Goal: Information Seeking & Learning: Learn about a topic

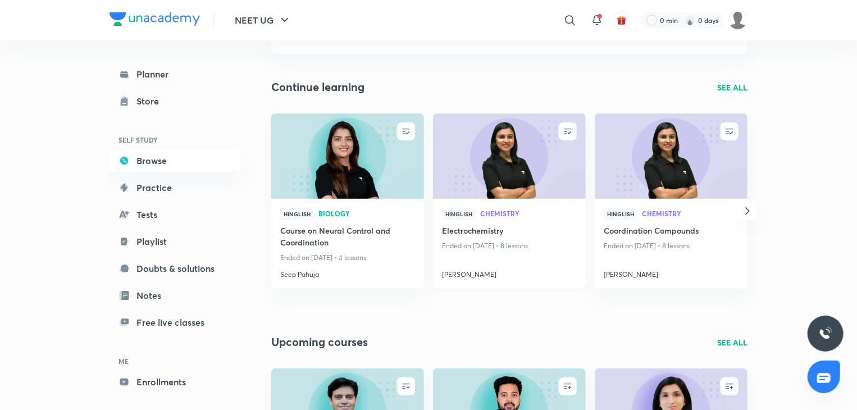
click at [507, 180] on img at bounding box center [508, 155] width 155 height 87
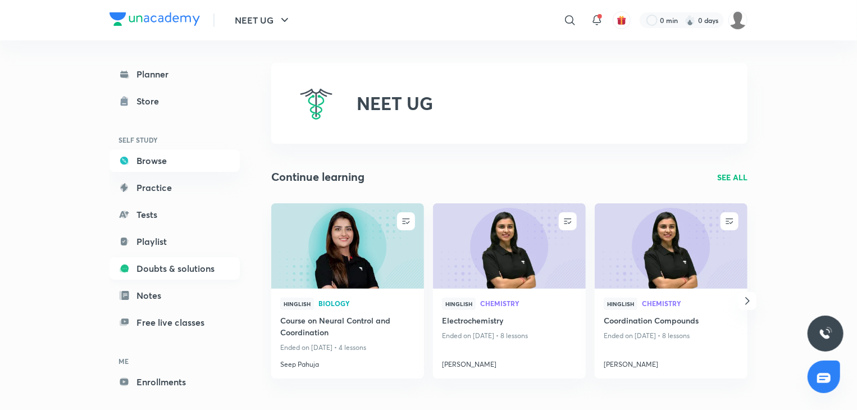
scroll to position [42, 0]
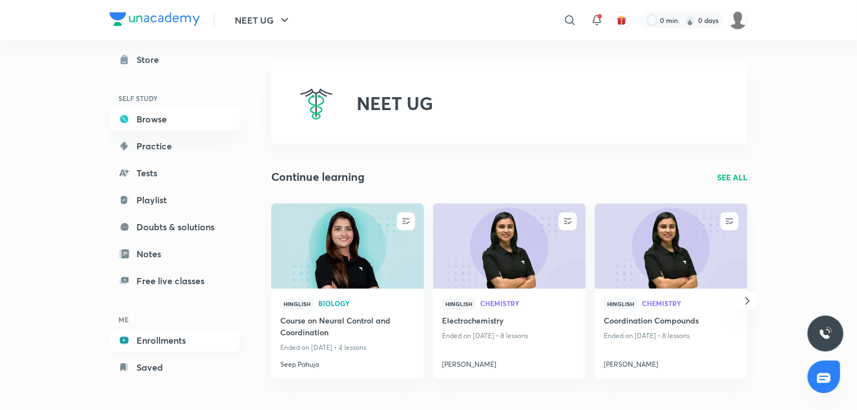
click at [143, 341] on link "Enrollments" at bounding box center [174, 340] width 130 height 22
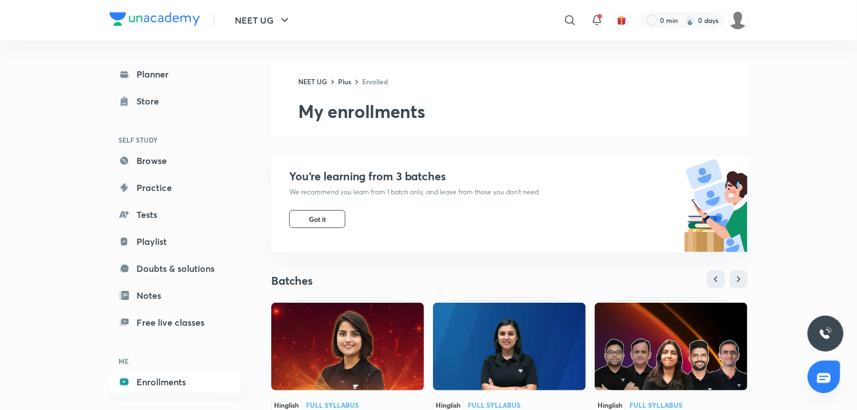
click at [454, 326] on img at bounding box center [509, 347] width 153 height 88
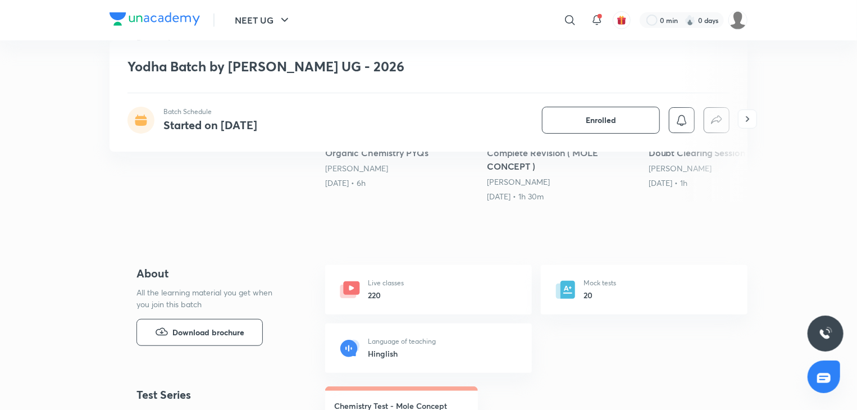
scroll to position [292, 0]
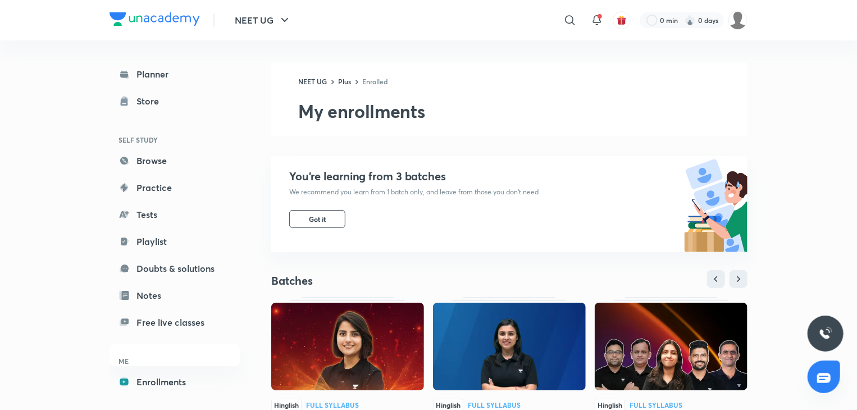
click at [642, 339] on img at bounding box center [670, 347] width 153 height 88
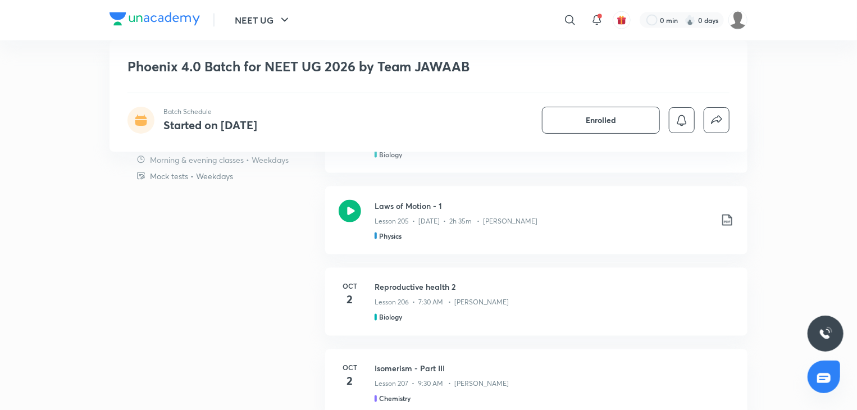
scroll to position [806, 0]
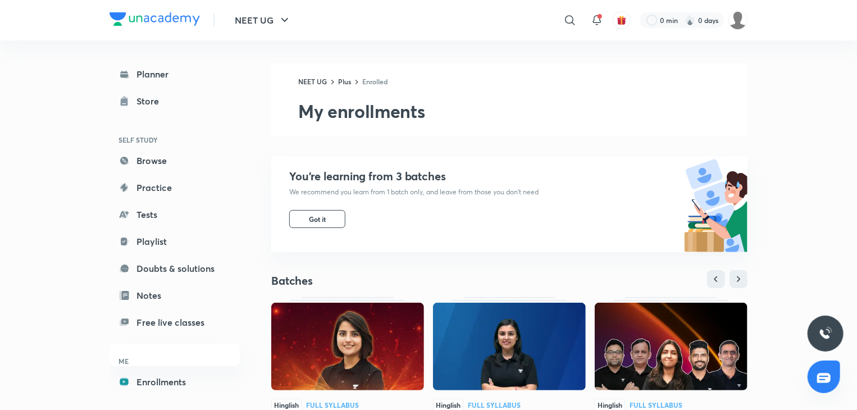
click at [334, 353] on img at bounding box center [347, 347] width 153 height 88
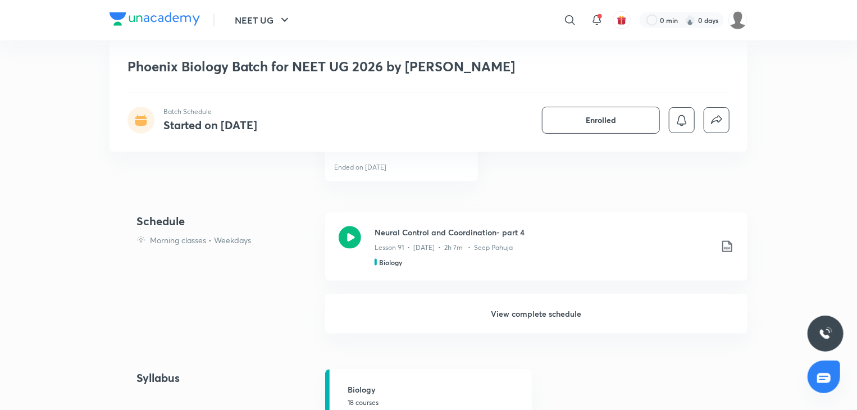
scroll to position [684, 0]
click at [503, 306] on h6 "View complete schedule" at bounding box center [536, 312] width 422 height 39
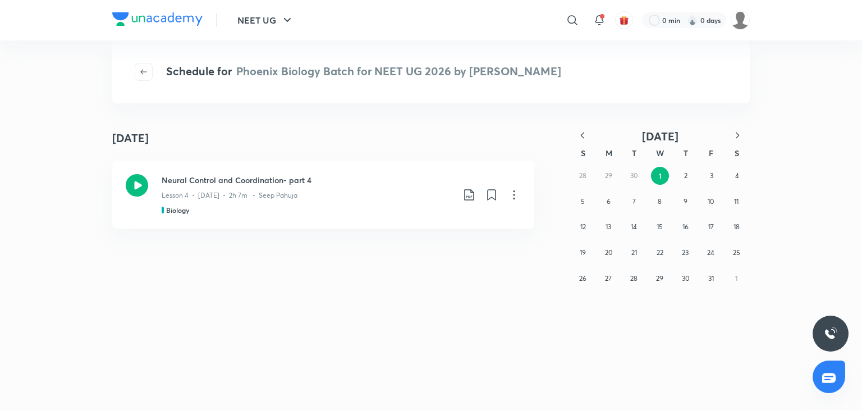
click at [581, 138] on icon "button" at bounding box center [582, 135] width 11 height 11
click at [693, 249] on button "25" at bounding box center [685, 253] width 18 height 18
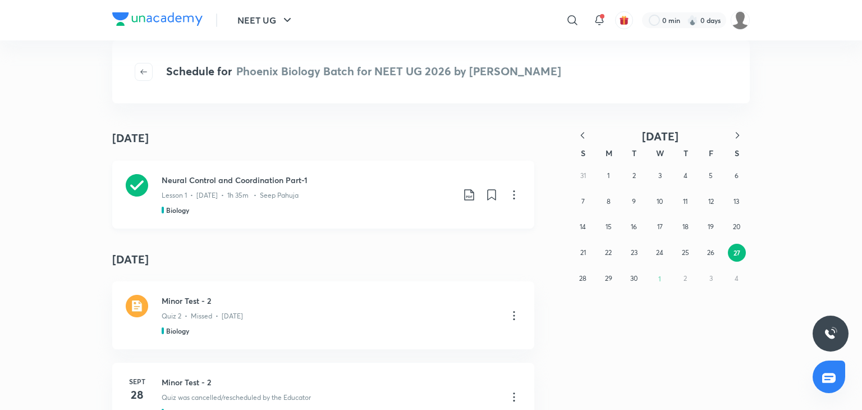
click at [391, 185] on h3 "Neural Control and Coordination Part-1" at bounding box center [308, 180] width 292 height 12
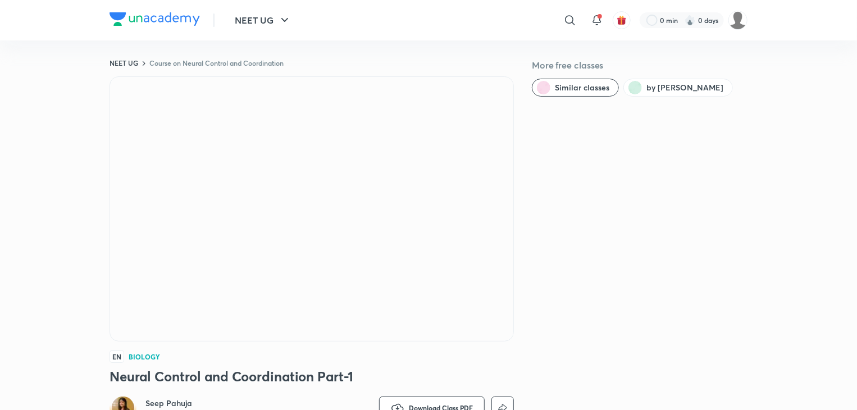
scroll to position [4, 0]
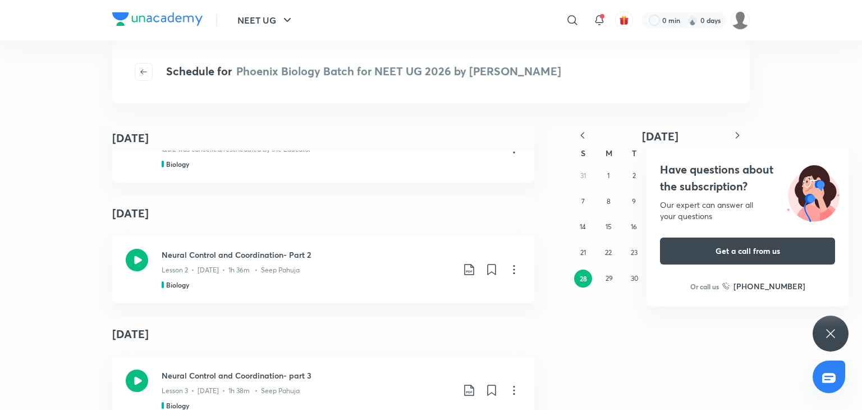
scroll to position [249, 0]
drag, startPoint x: 0, startPoint y: 0, endPoint x: 190, endPoint y: 264, distance: 325.7
click at [190, 264] on p "Lesson 2 • [DATE] • 1h 36m • Seep Pahuja" at bounding box center [231, 269] width 138 height 10
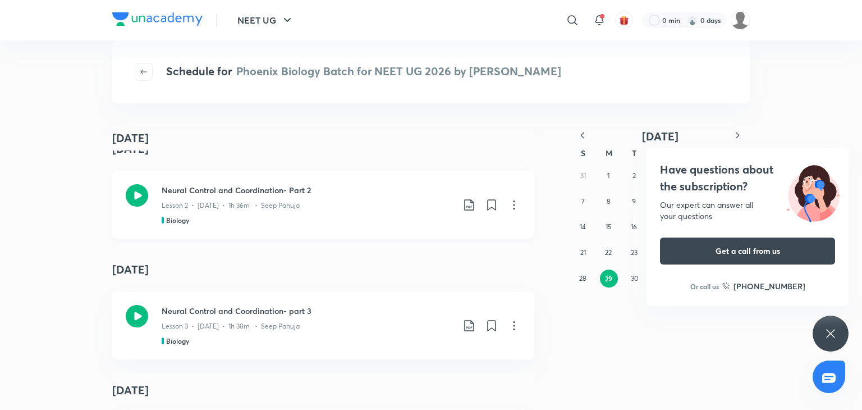
scroll to position [308, 0]
